Goal: Find specific page/section: Find specific page/section

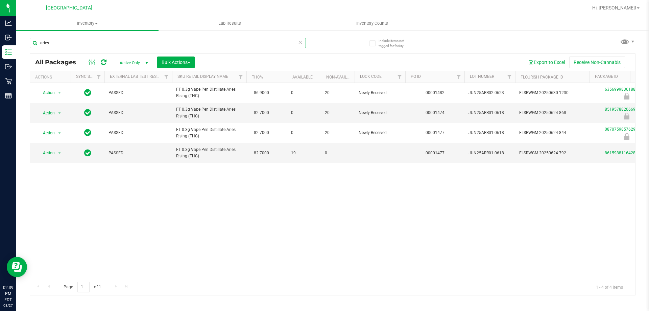
click at [154, 47] on input "aries" at bounding box center [168, 43] width 276 height 10
click at [154, 46] on input "aries" at bounding box center [168, 43] width 276 height 10
type input "a"
type input "tangerine"
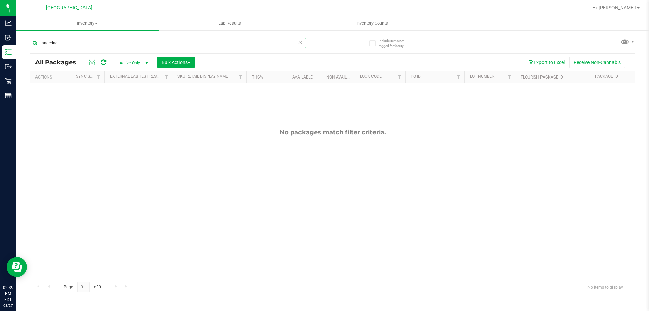
click at [144, 45] on input "tangerine" at bounding box center [168, 43] width 276 height 10
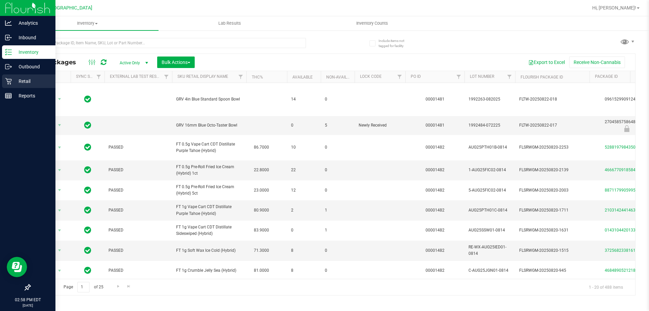
click at [18, 76] on div "Retail" at bounding box center [28, 81] width 53 height 14
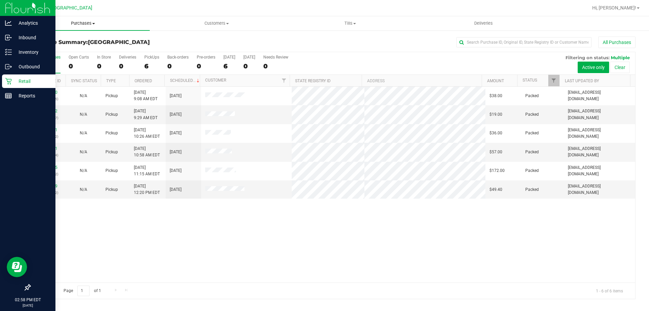
click at [84, 18] on uib-tab-heading "Purchases Summary of purchases Fulfillment All purchases" at bounding box center [83, 23] width 134 height 14
click at [59, 48] on li "Fulfillment" at bounding box center [83, 49] width 134 height 8
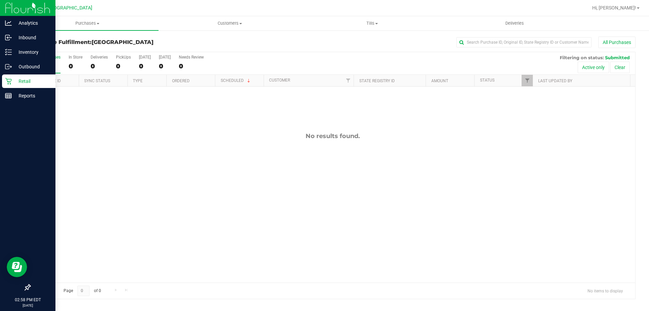
click at [96, 152] on div "No results found." at bounding box center [332, 208] width 605 height 242
click at [77, 23] on span "Purchases" at bounding box center [87, 23] width 142 height 6
click at [53, 46] on span "Fulfillment" at bounding box center [37, 49] width 42 height 6
